Goal: Use online tool/utility: Utilize a website feature to perform a specific function

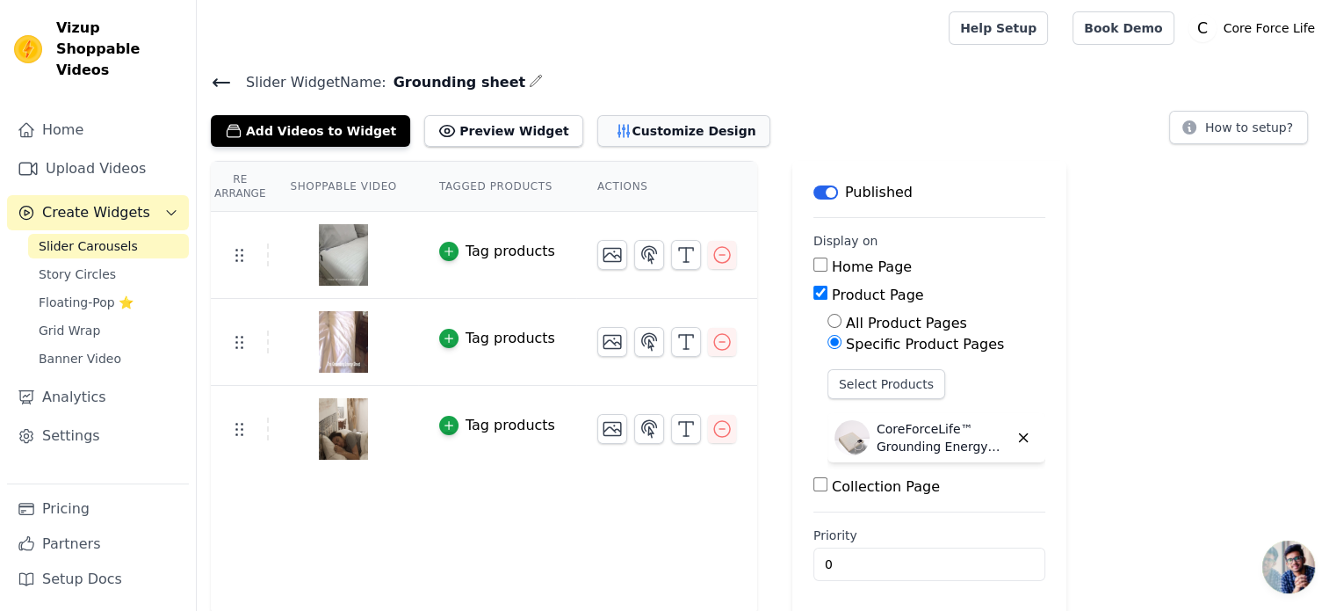
click at [613, 132] on button "Customize Design" at bounding box center [683, 131] width 173 height 32
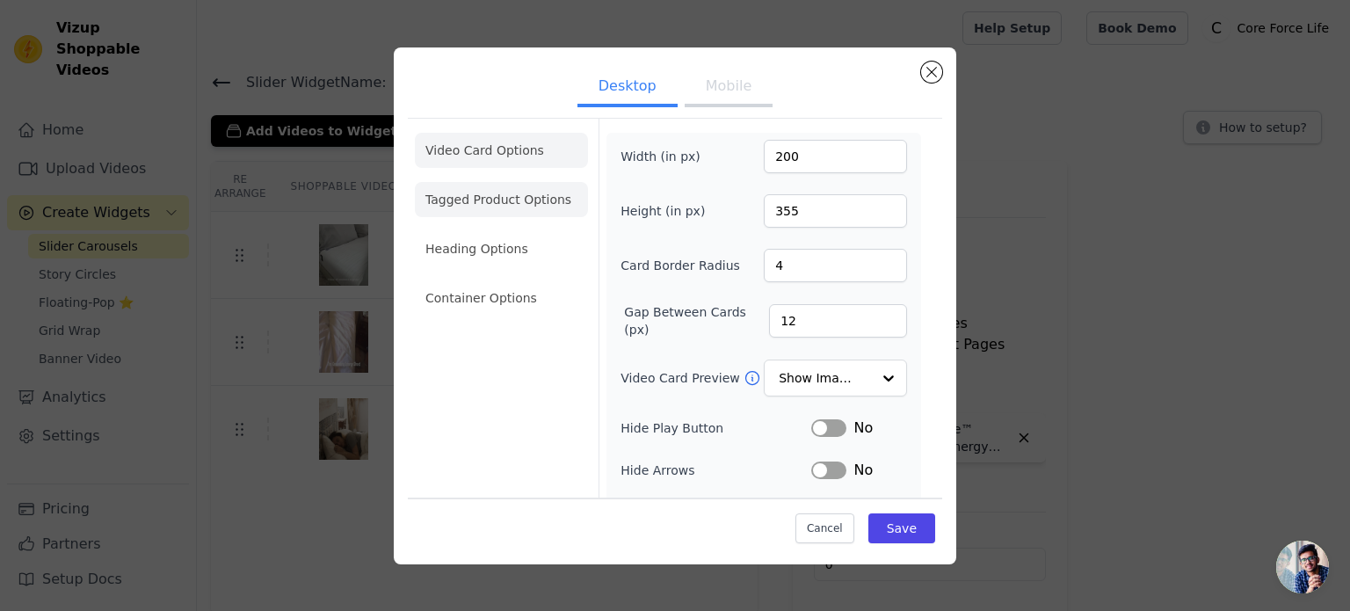
click at [559, 204] on li "Tagged Product Options" at bounding box center [501, 199] width 173 height 35
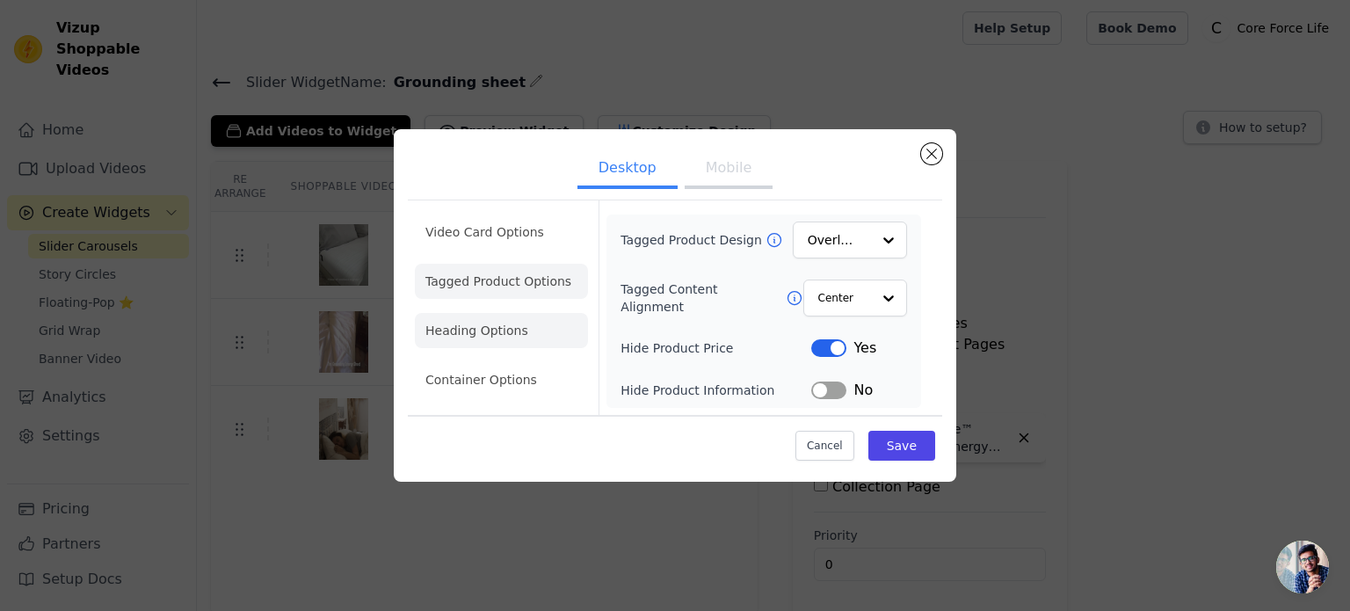
click at [524, 328] on li "Heading Options" at bounding box center [501, 330] width 173 height 35
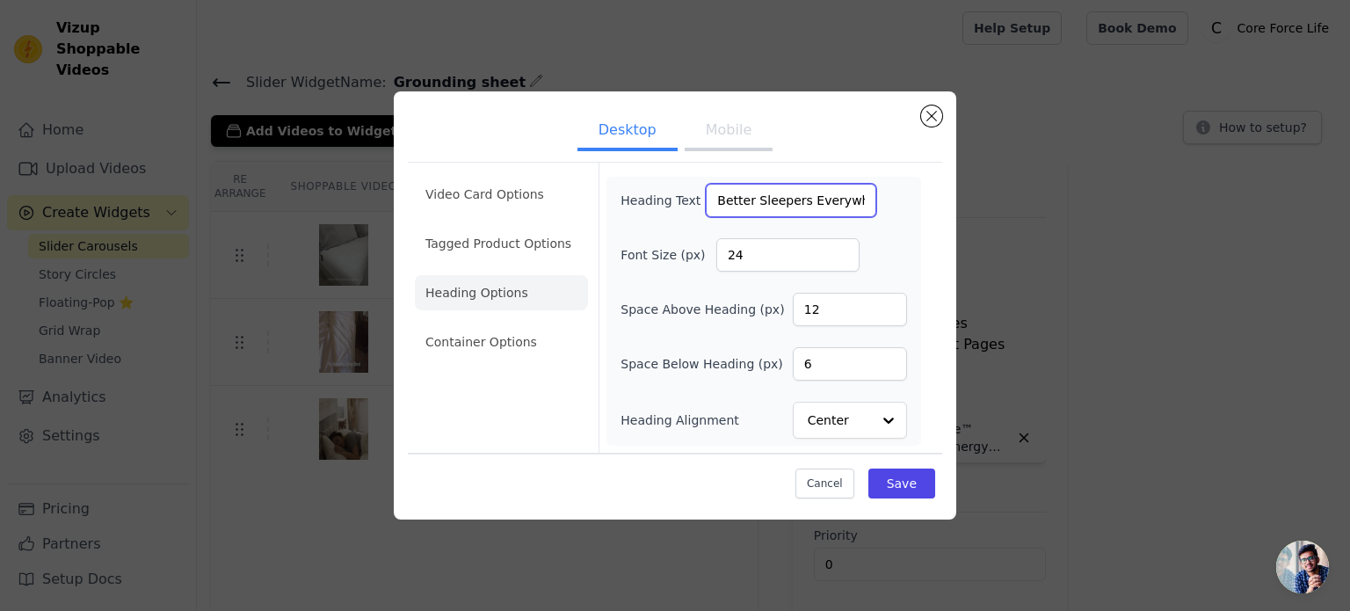
scroll to position [0, 12]
drag, startPoint x: 711, startPoint y: 199, endPoint x: 907, endPoint y: 203, distance: 196.0
click at [907, 203] on div "Heading Text Better Sleepers Everywhere Font Size (px) 24 Space Above Heading (…" at bounding box center [763, 311] width 315 height 269
paste input "How it works?"
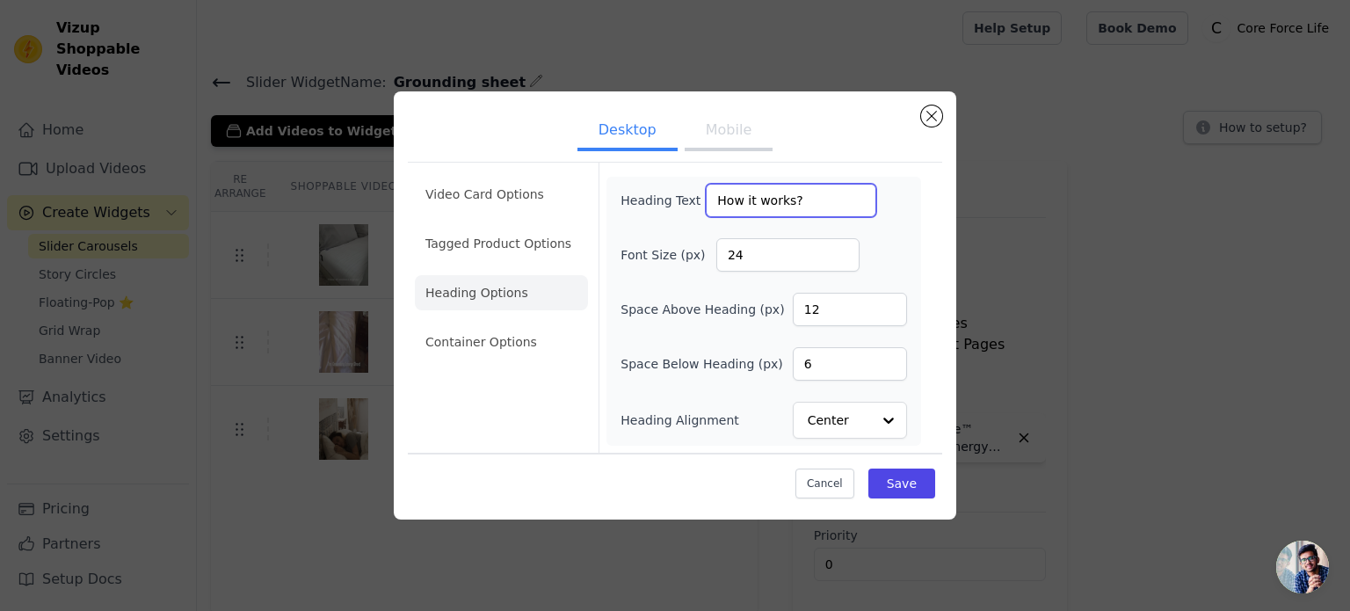
type input "How it works?"
click at [739, 135] on button "Mobile" at bounding box center [728, 131] width 88 height 39
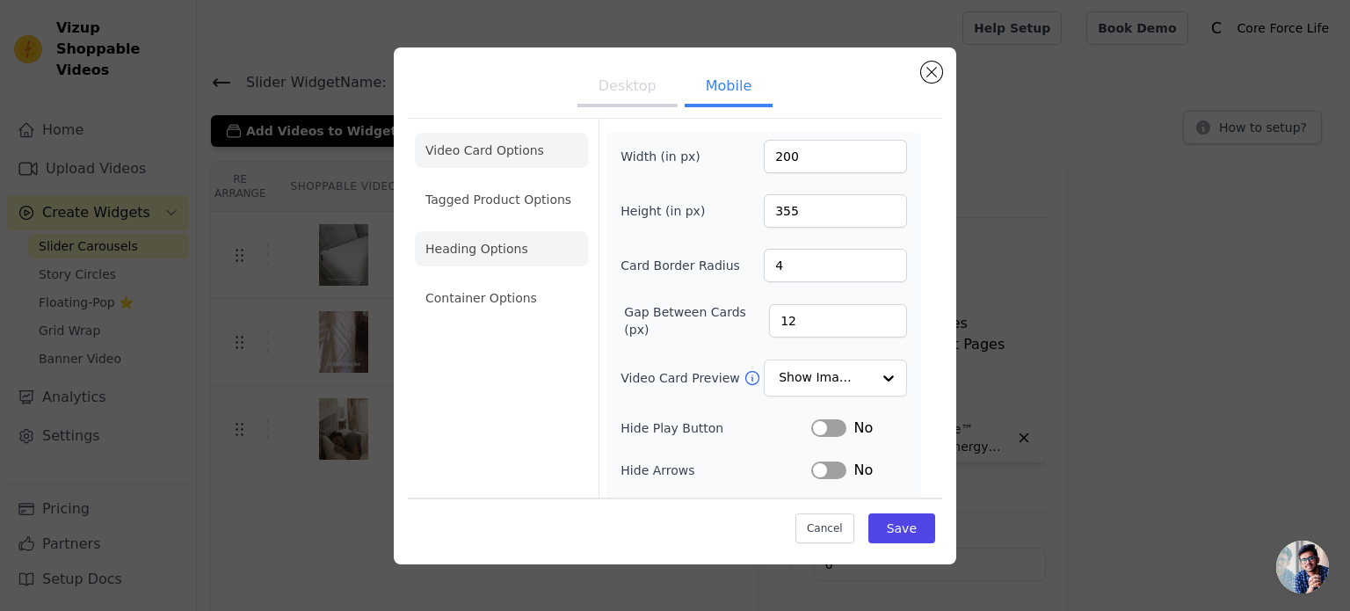
click at [513, 245] on li "Heading Options" at bounding box center [501, 248] width 173 height 35
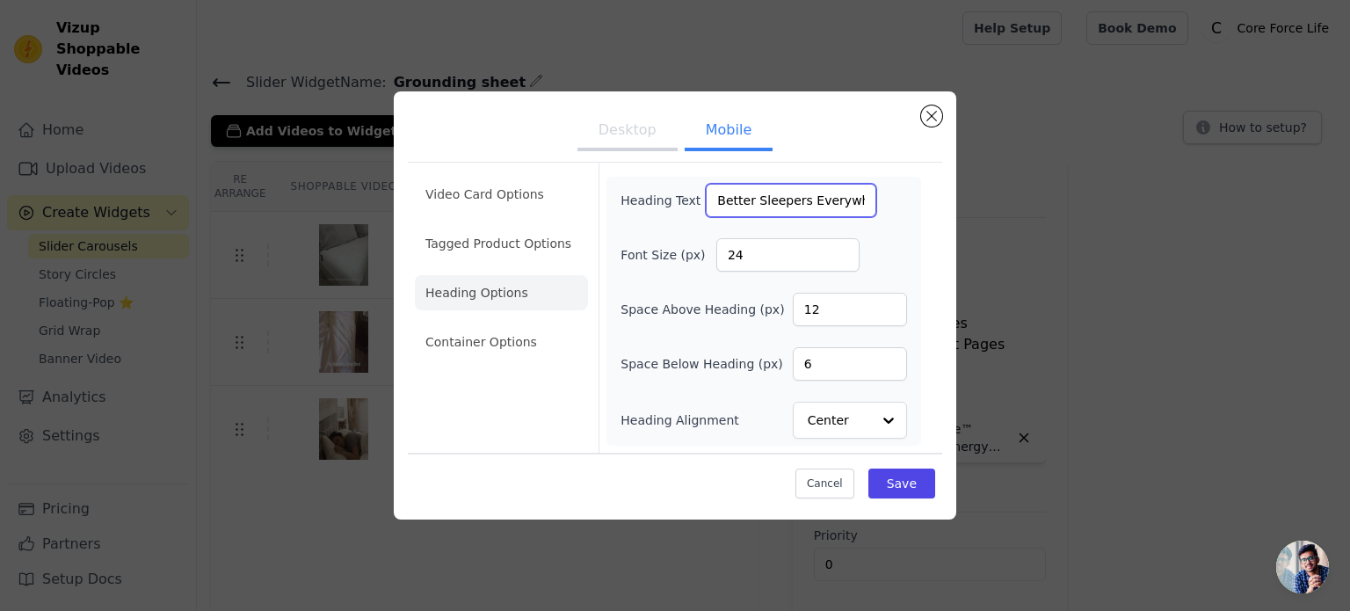
scroll to position [0, 12]
drag, startPoint x: 704, startPoint y: 203, endPoint x: 954, endPoint y: 200, distance: 250.4
click at [959, 201] on div "Desktop Mobile Video Card Options Tagged Product Options Heading Options Contai…" at bounding box center [674, 305] width 1293 height 484
paste input "How it works?"
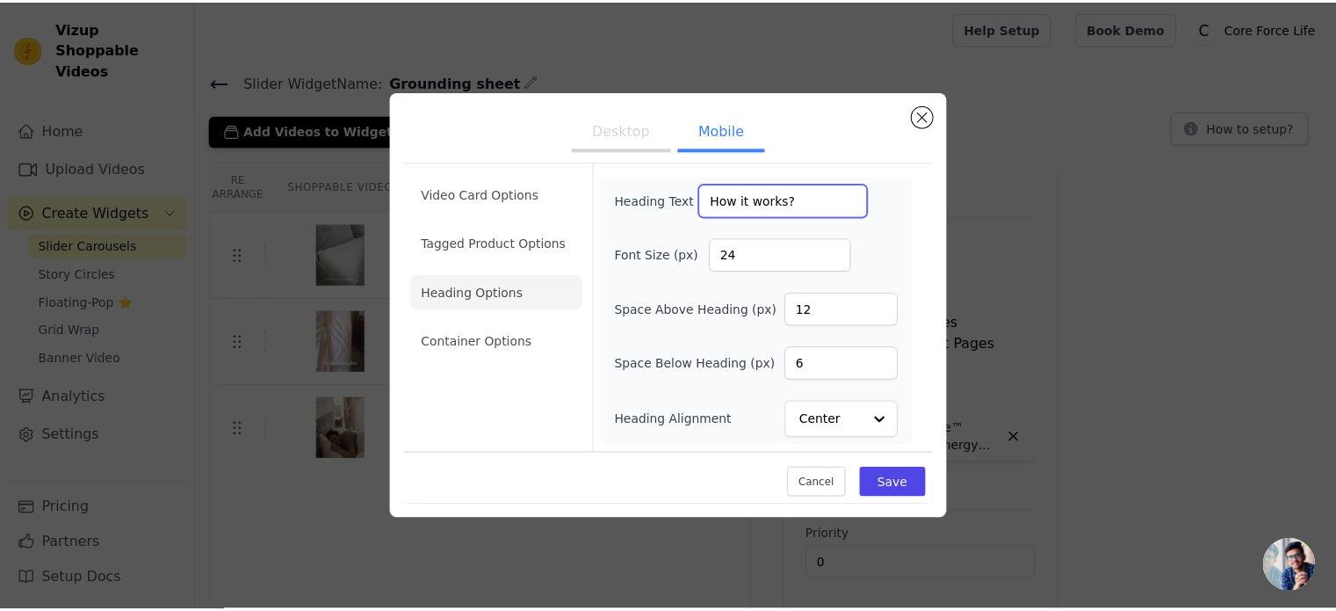
scroll to position [0, 0]
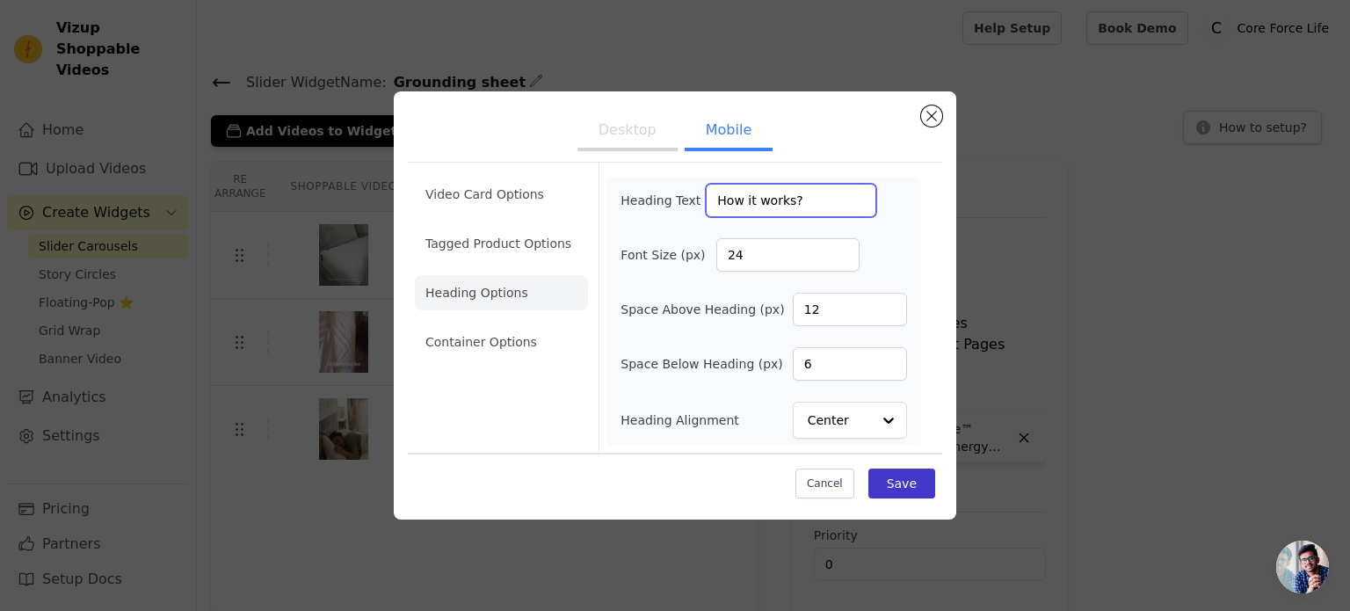
type input "How it works?"
click at [917, 491] on button "Save" at bounding box center [901, 483] width 67 height 30
